Goal: Book appointment/travel/reservation

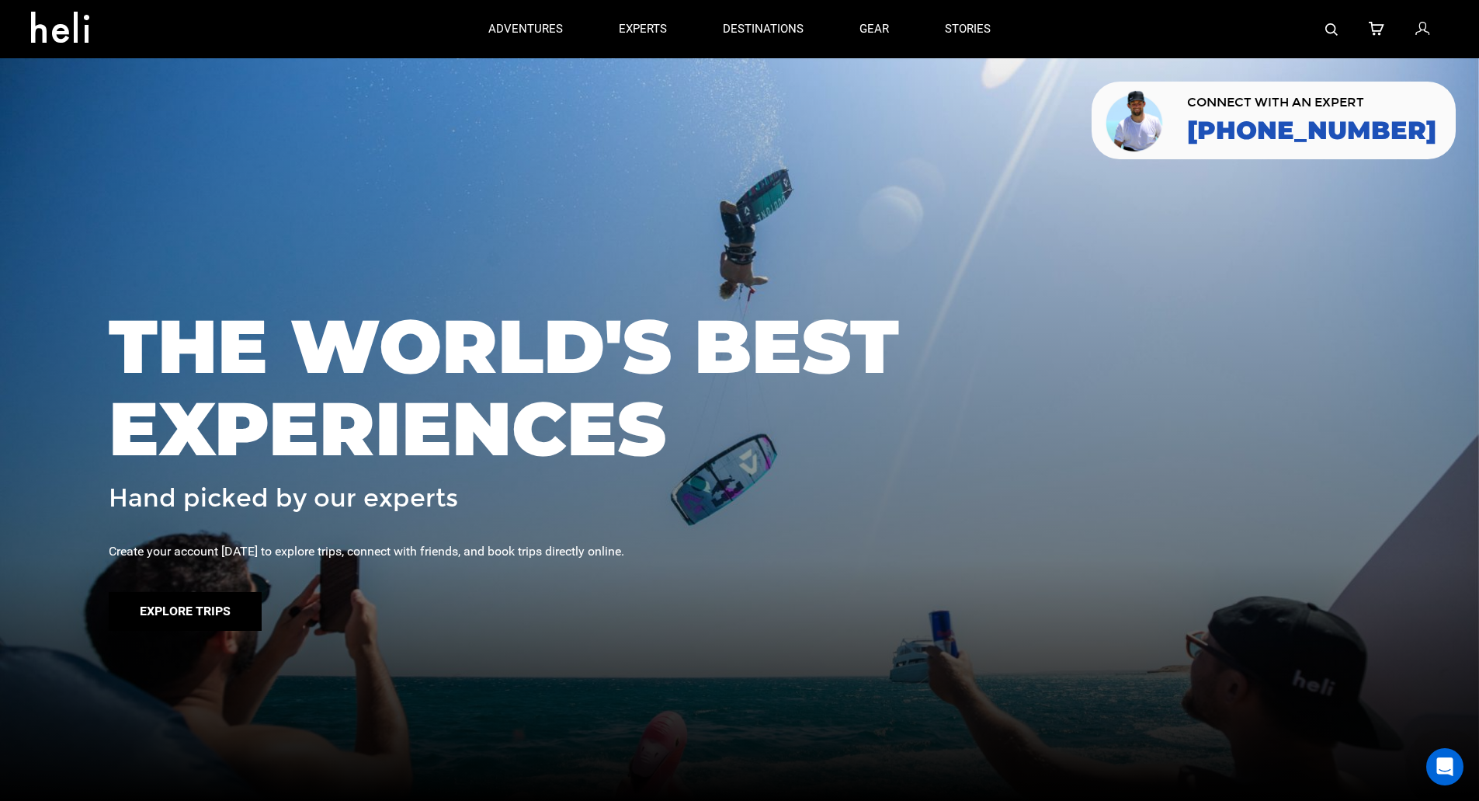
click at [168, 616] on button "Explore Trips" at bounding box center [185, 611] width 153 height 39
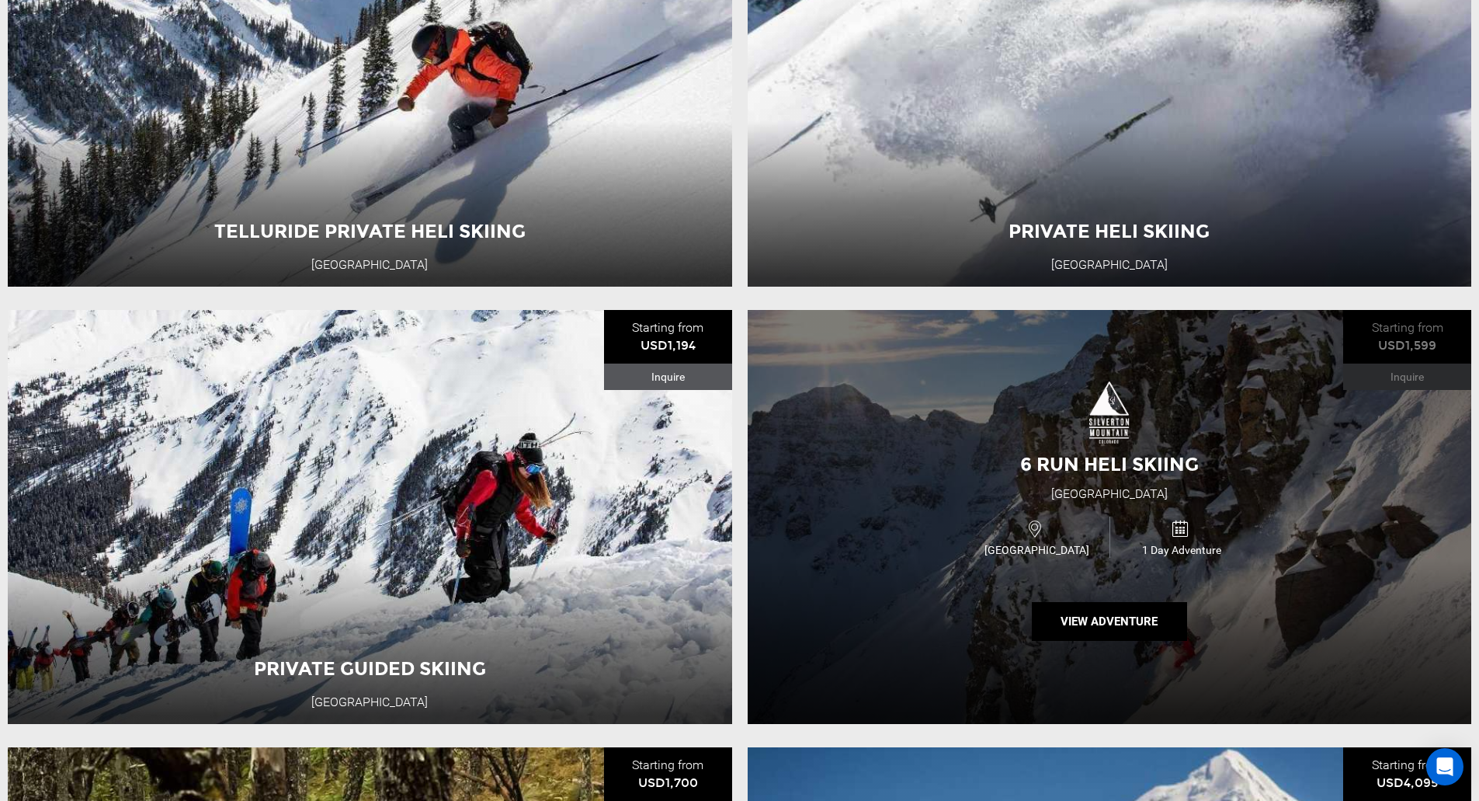
scroll to position [2051, 0]
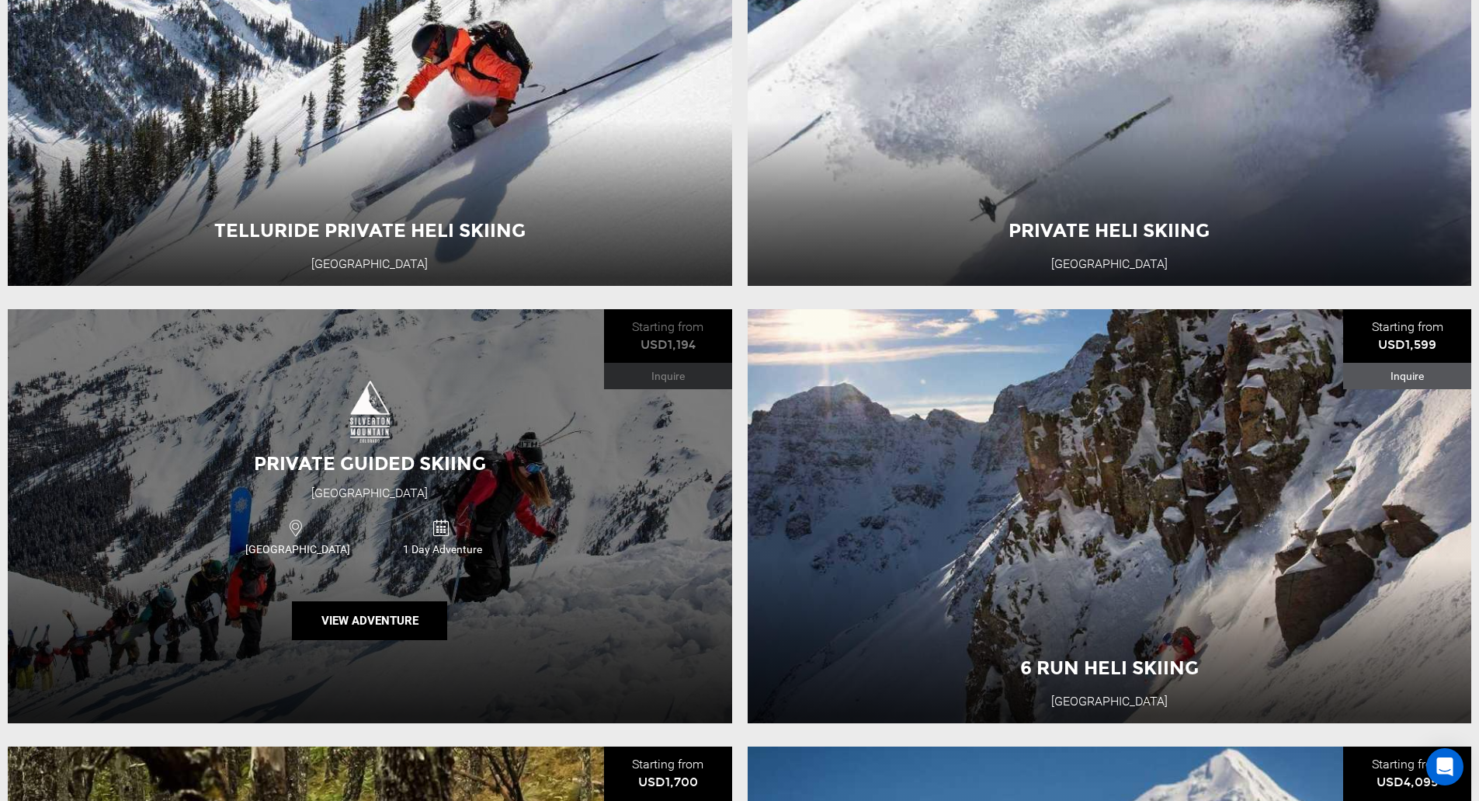
click at [672, 596] on div "Private Guided Skiing [GEOGRAPHIC_DATA] [GEOGRAPHIC_DATA] 1 Day Adventure View …" at bounding box center [370, 516] width 724 height 414
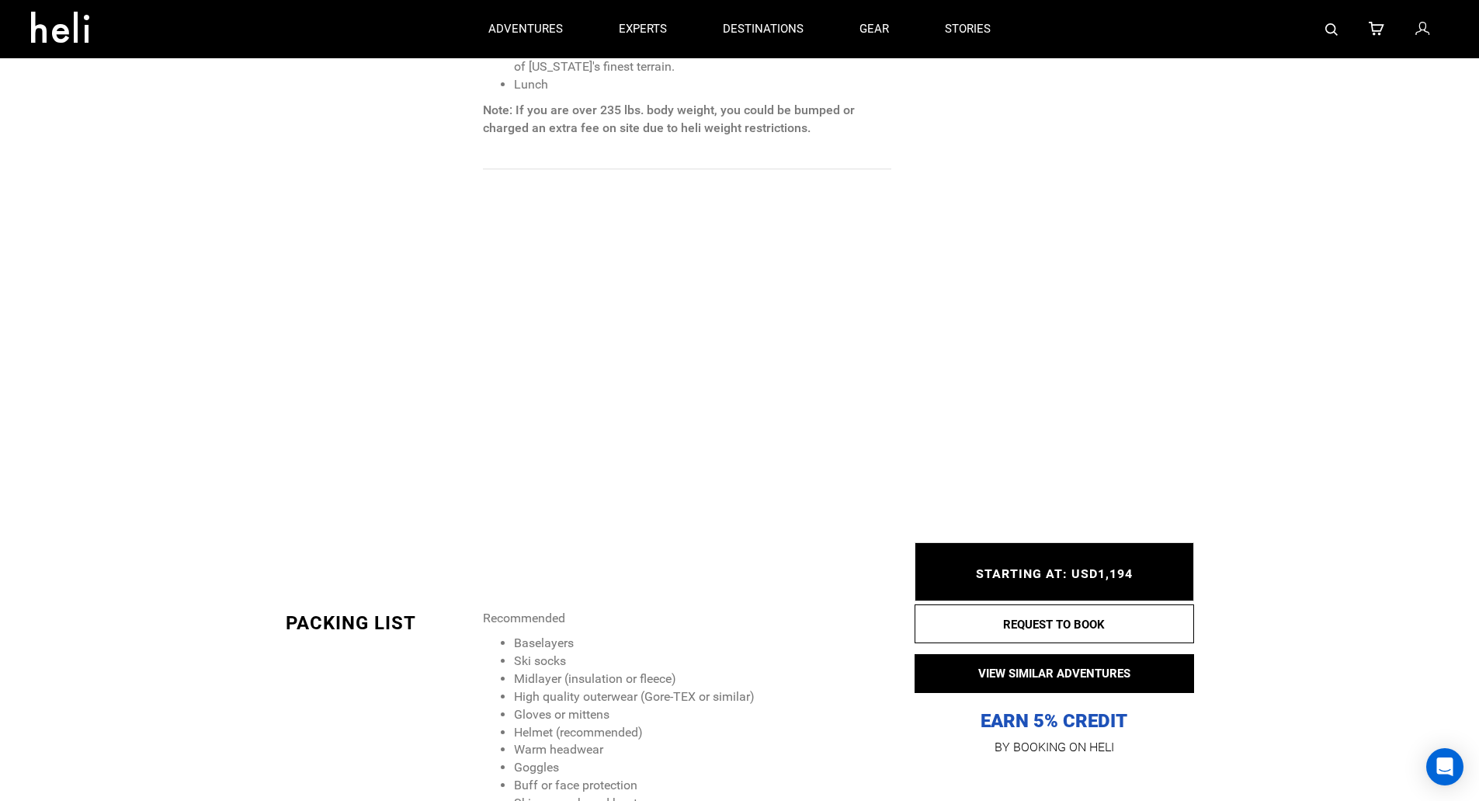
scroll to position [1597, 0]
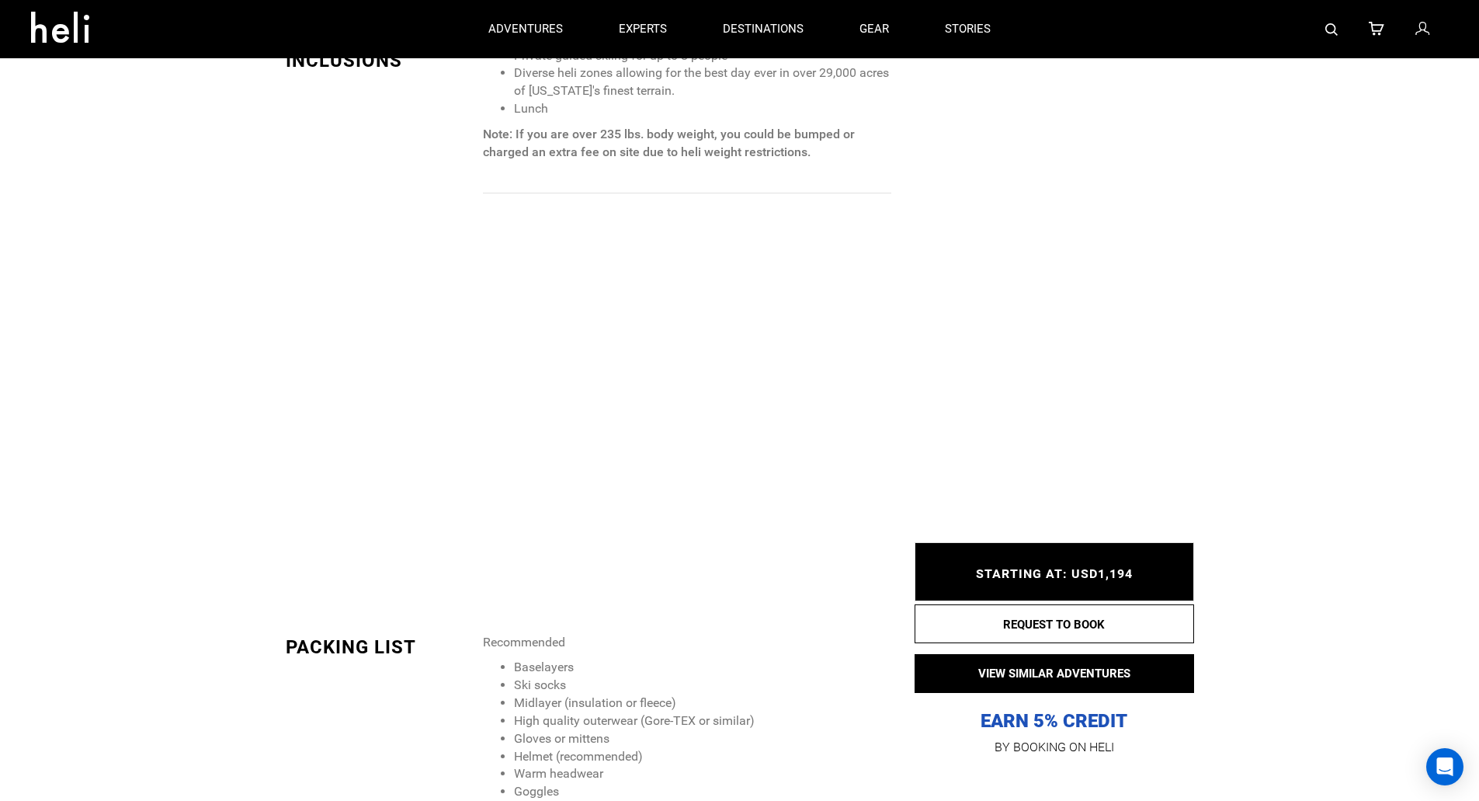
click at [994, 571] on span "STARTING AT: USD1,194" at bounding box center [1054, 573] width 157 height 15
click at [1016, 619] on button "REQUEST TO BOOK" at bounding box center [1055, 623] width 280 height 39
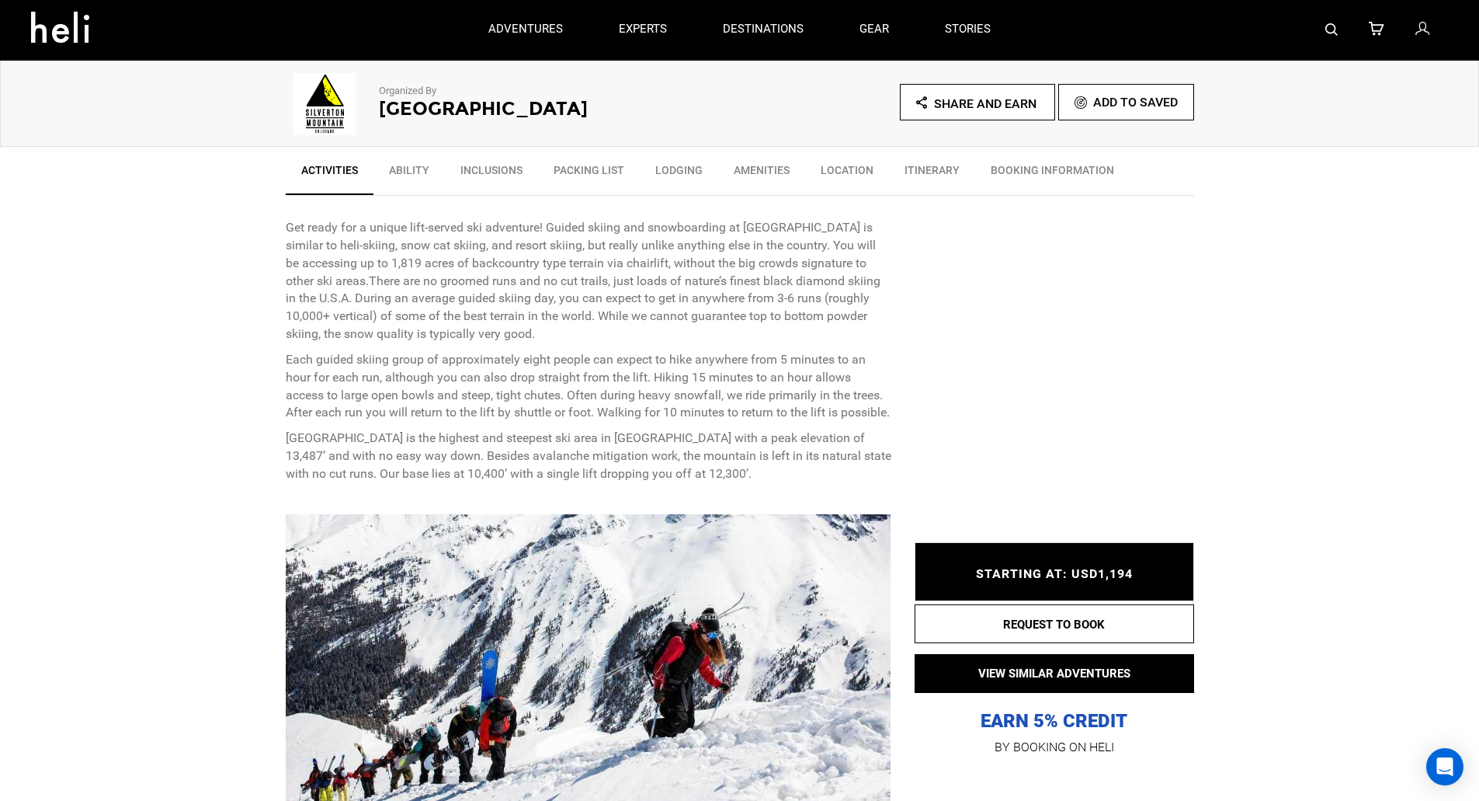
scroll to position [432, 0]
